Goal: Find specific page/section: Find specific page/section

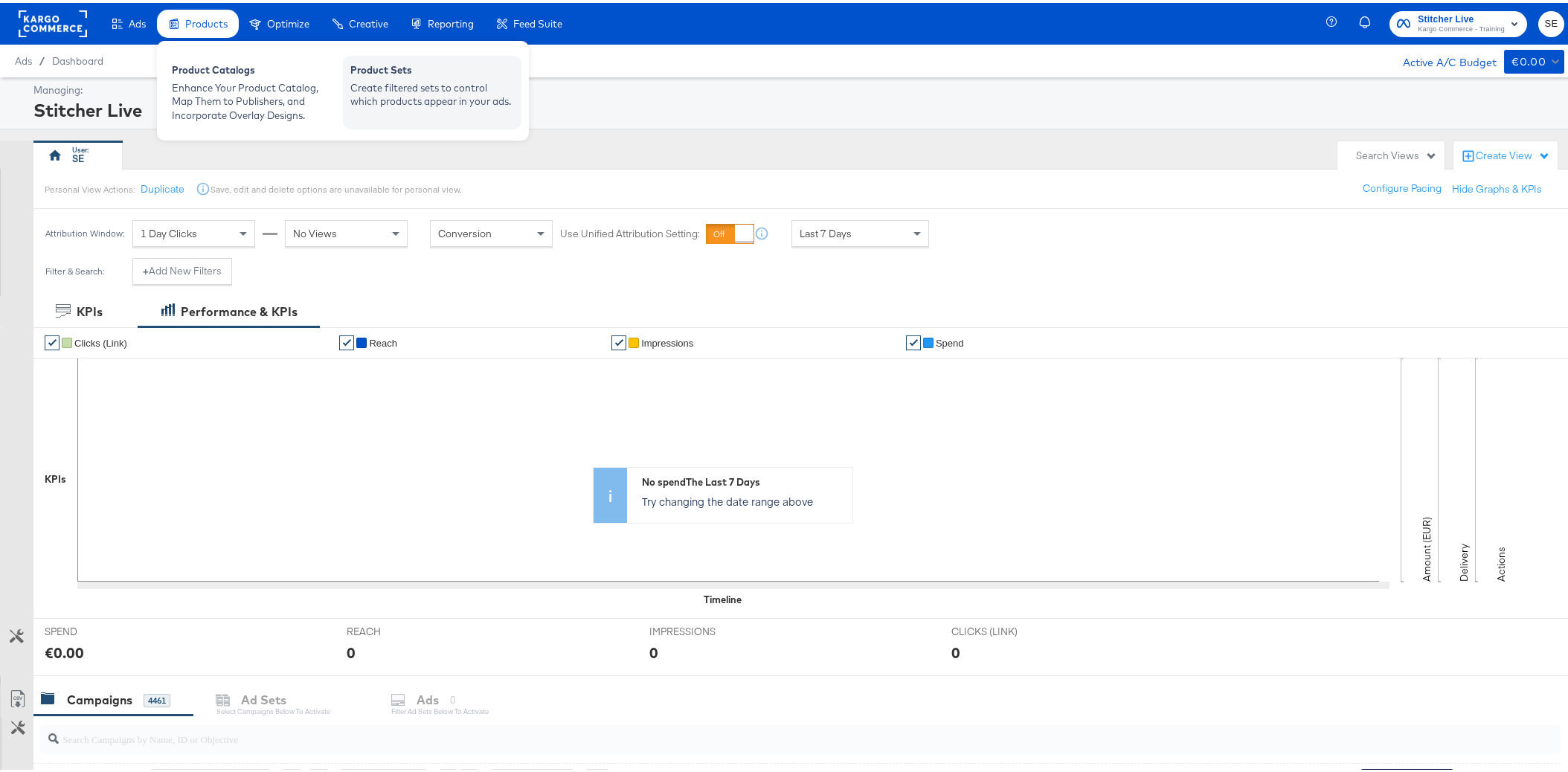
click at [462, 95] on div "Create filtered sets to control which products appear in your ads." at bounding box center [432, 92] width 164 height 28
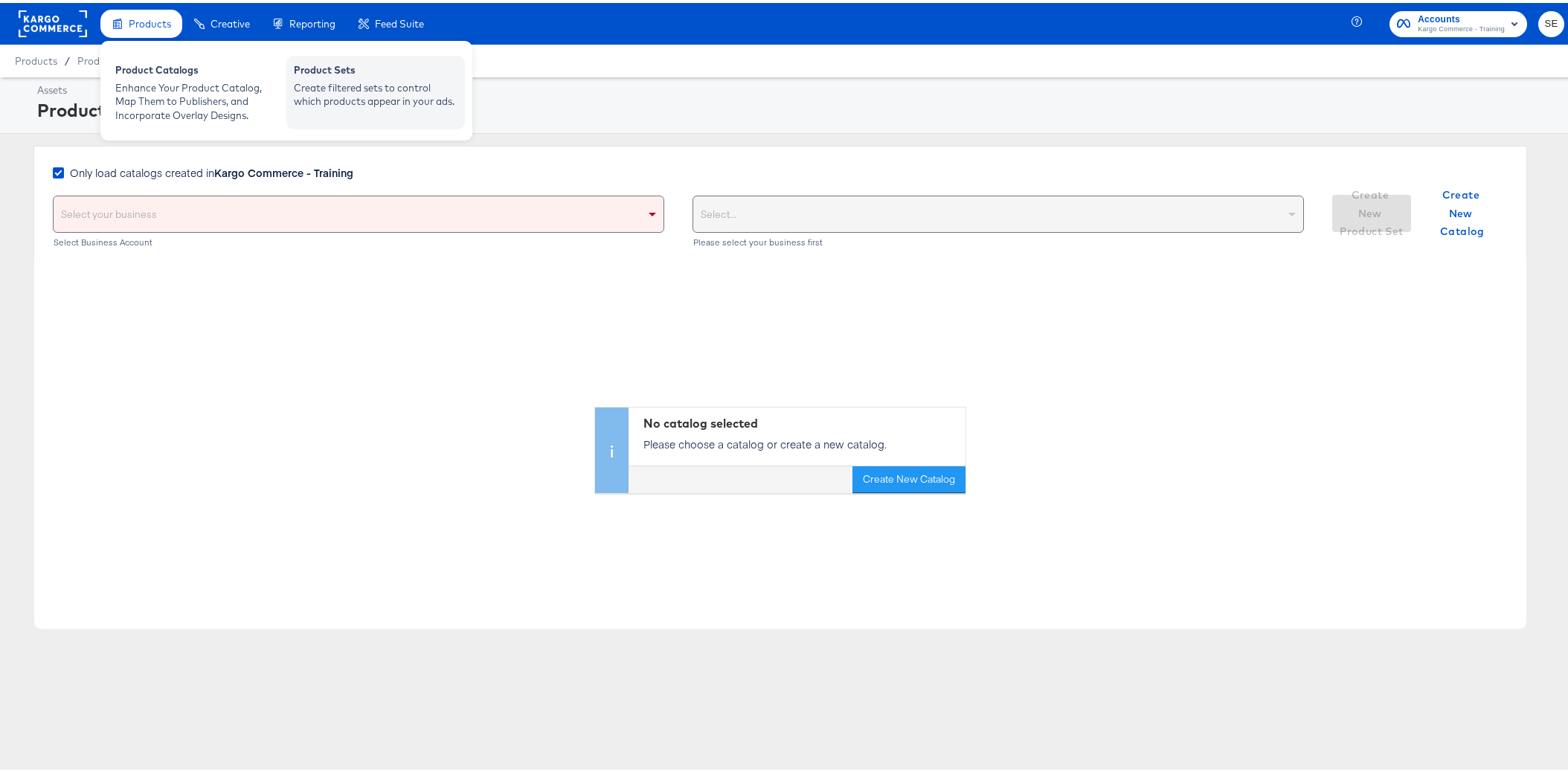
click at [370, 74] on div "Product Sets" at bounding box center [375, 69] width 164 height 18
